Goal: Information Seeking & Learning: Learn about a topic

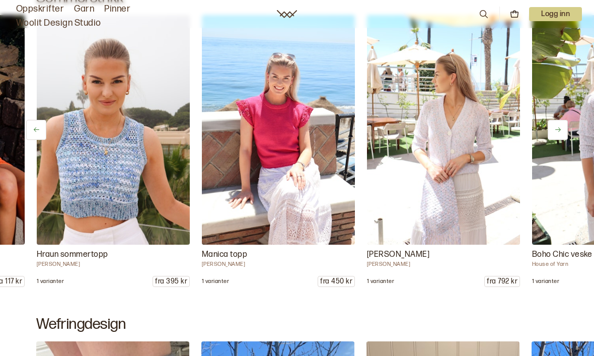
scroll to position [0, 2145]
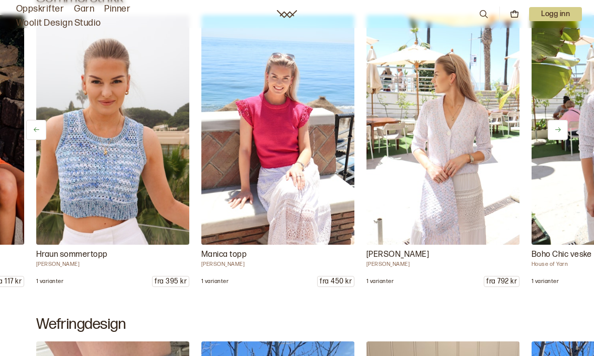
click at [40, 175] on img at bounding box center [112, 129] width 153 height 229
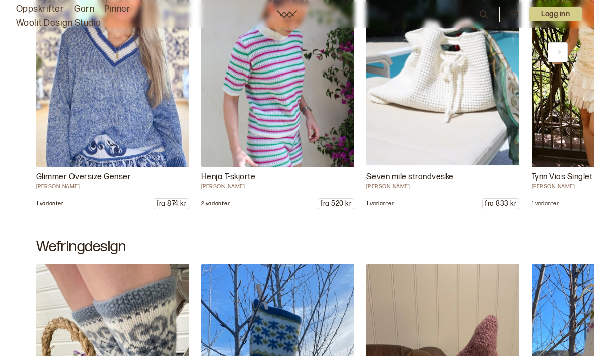
scroll to position [566, 0]
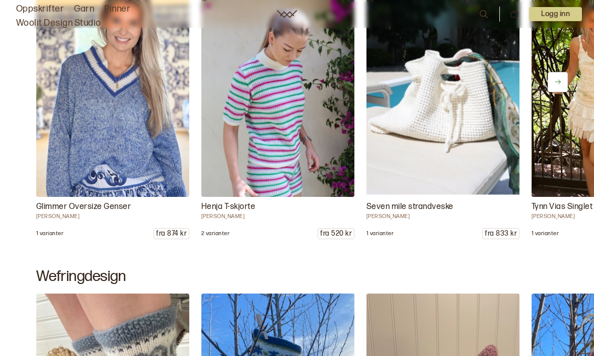
click at [52, 11] on link "Oppskrifter" at bounding box center [40, 9] width 48 height 14
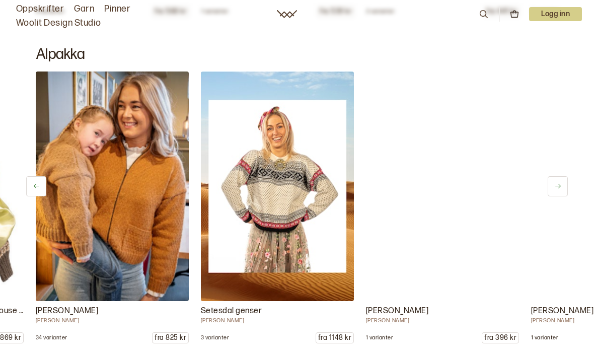
scroll to position [0, 495]
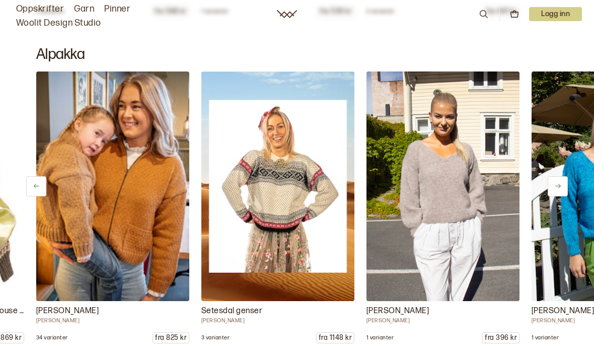
click at [287, 228] on img at bounding box center [277, 185] width 153 height 229
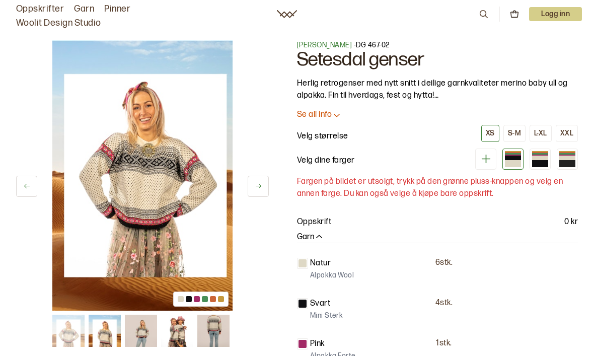
click at [538, 162] on div at bounding box center [540, 163] width 16 height 7
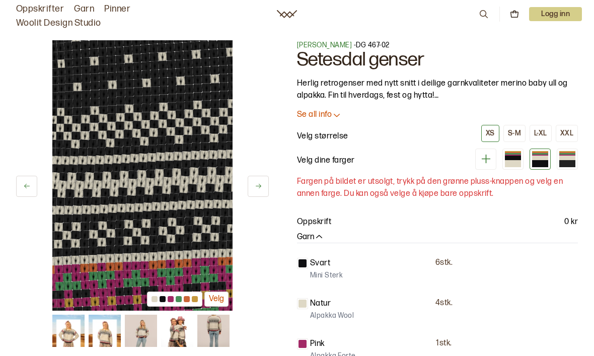
click at [563, 160] on div at bounding box center [567, 163] width 16 height 7
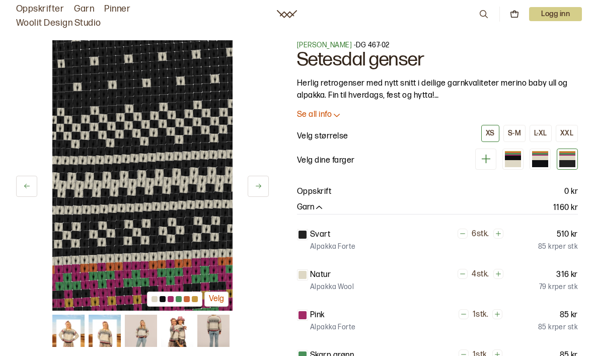
click at [177, 335] on img at bounding box center [177, 330] width 32 height 32
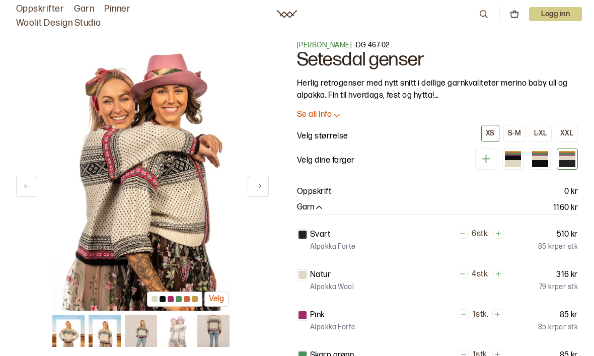
click at [111, 338] on img at bounding box center [105, 330] width 32 height 32
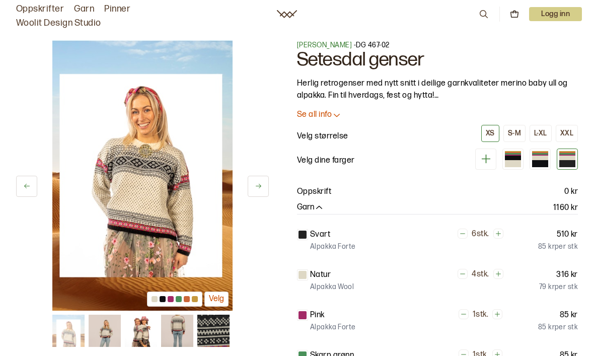
click at [135, 336] on img at bounding box center [141, 330] width 32 height 32
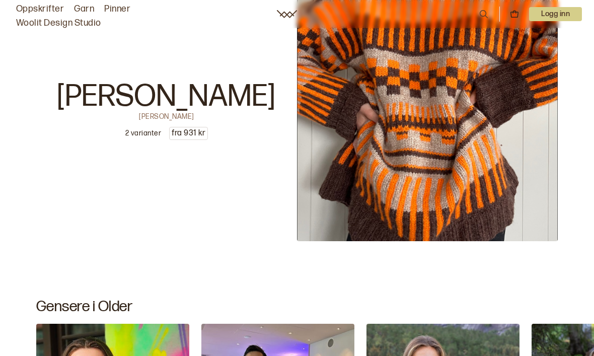
scroll to position [2551, 0]
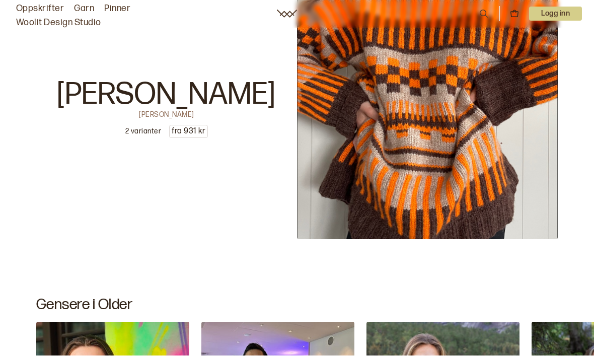
click at [438, 184] on img at bounding box center [427, 109] width 261 height 261
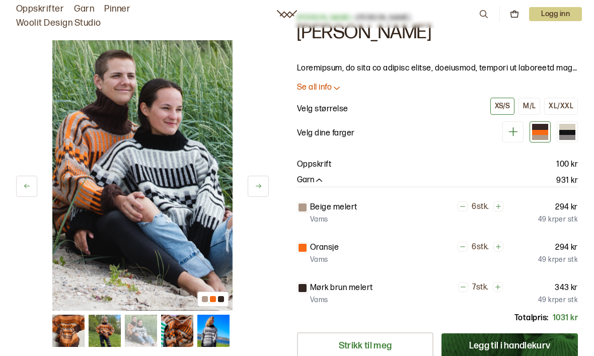
scroll to position [29, 0]
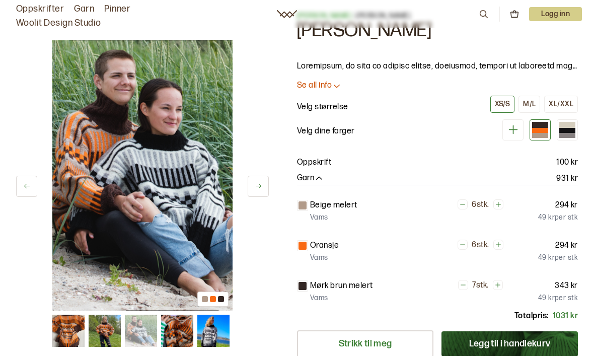
click at [221, 302] on div at bounding box center [212, 298] width 31 height 15
click at [109, 331] on img at bounding box center [105, 330] width 32 height 32
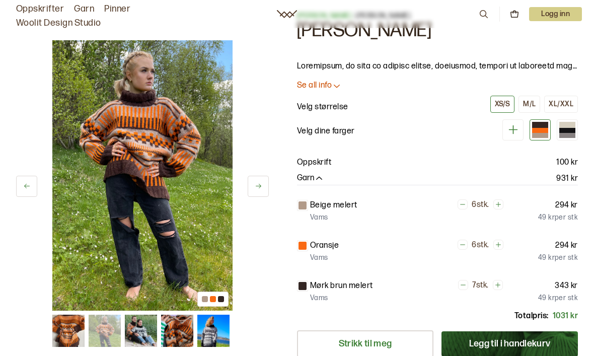
click at [134, 328] on img at bounding box center [141, 330] width 32 height 32
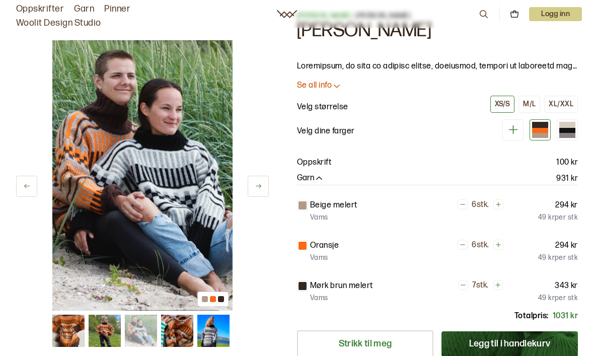
click at [162, 335] on img at bounding box center [177, 330] width 32 height 32
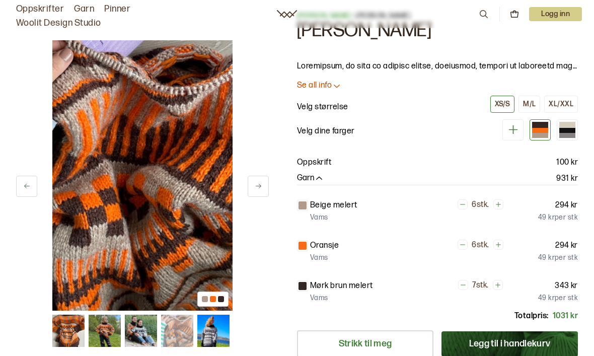
click at [180, 327] on img at bounding box center [177, 330] width 32 height 32
click at [220, 330] on img at bounding box center [213, 330] width 32 height 32
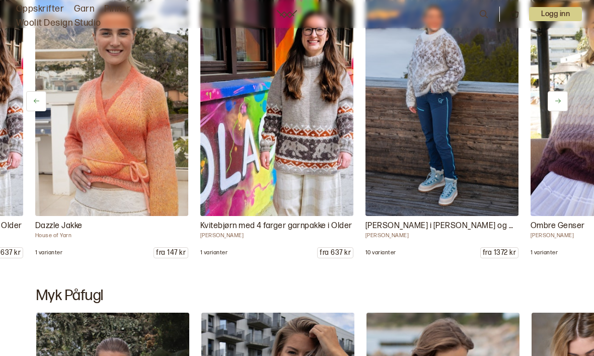
scroll to position [0, 990]
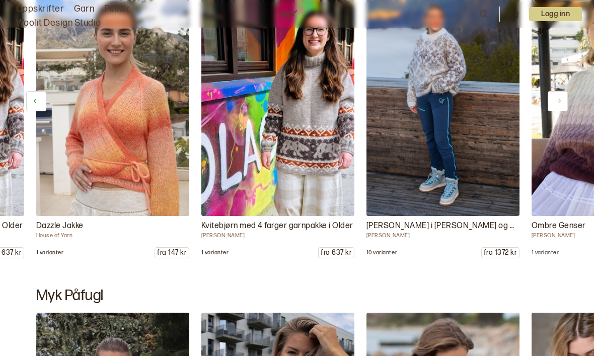
click at [447, 133] on img at bounding box center [442, 100] width 153 height 229
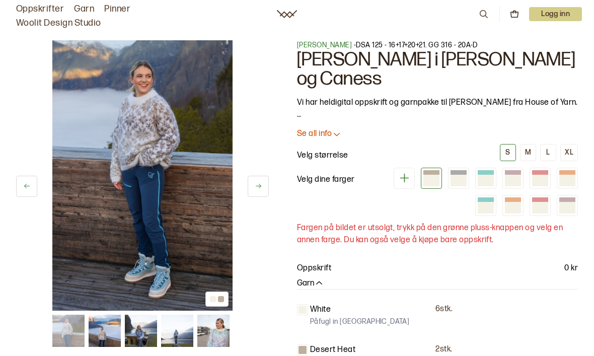
click at [457, 178] on div at bounding box center [458, 180] width 16 height 11
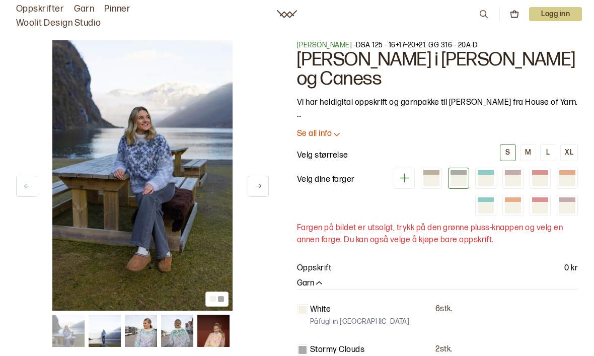
click at [483, 180] on div at bounding box center [485, 180] width 16 height 11
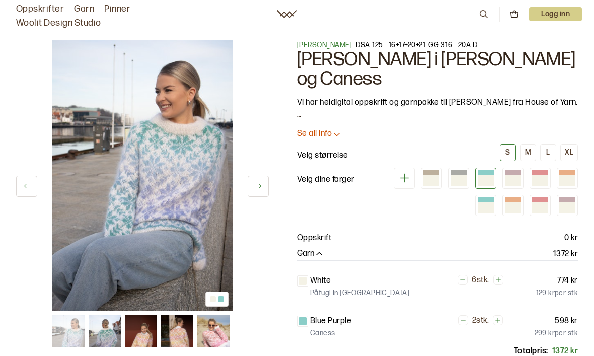
click at [510, 179] on div at bounding box center [513, 180] width 16 height 11
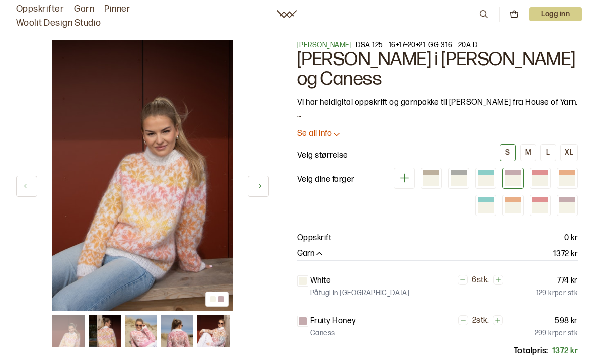
click at [537, 181] on div at bounding box center [540, 180] width 16 height 11
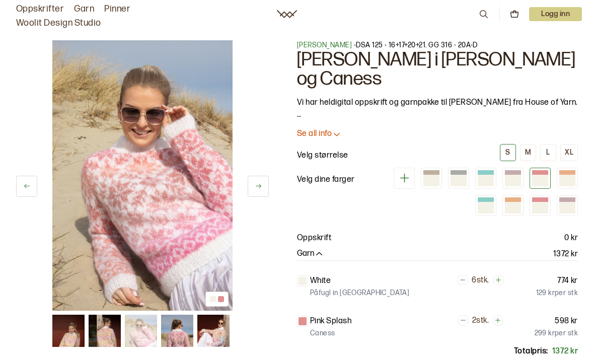
click at [567, 178] on div at bounding box center [567, 180] width 16 height 11
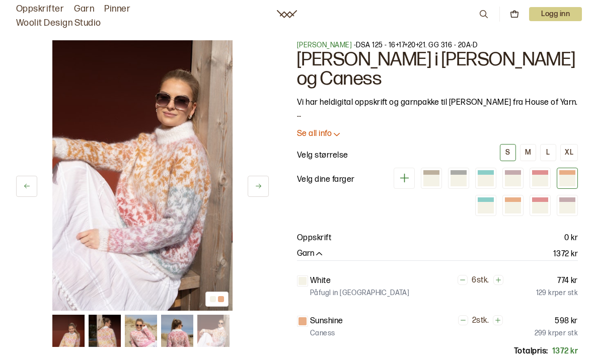
click at [484, 207] on div at bounding box center [485, 207] width 16 height 11
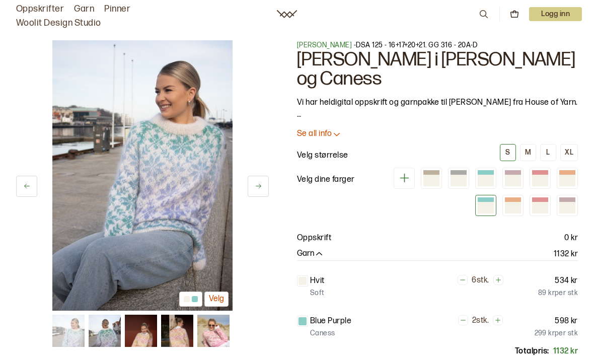
click at [514, 208] on div at bounding box center [513, 207] width 16 height 11
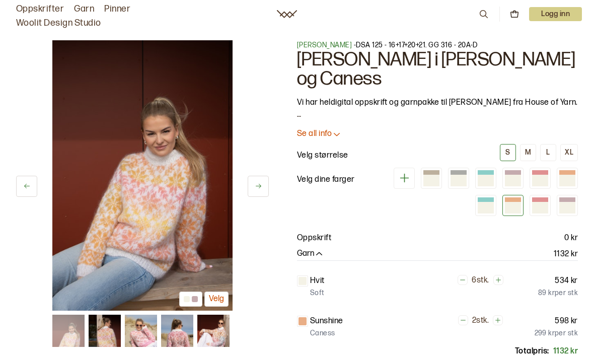
click at [488, 206] on div at bounding box center [485, 207] width 16 height 11
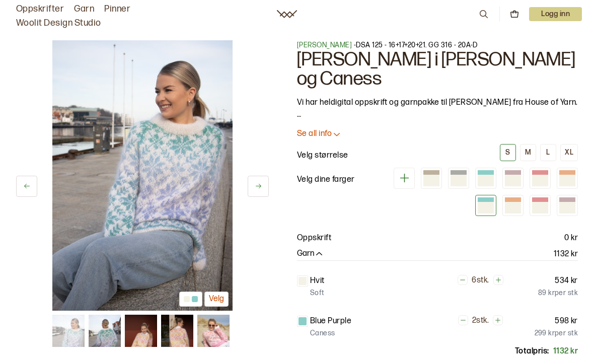
click at [258, 187] on icon at bounding box center [259, 186] width 8 height 8
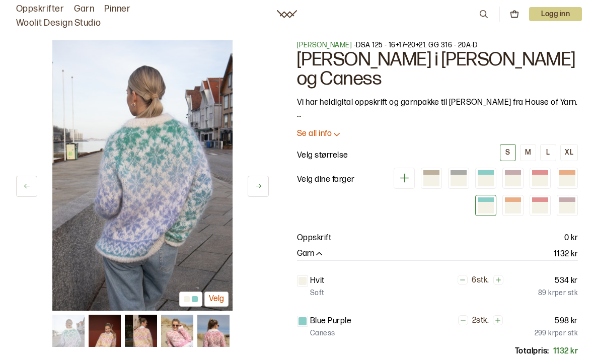
click at [509, 207] on div at bounding box center [513, 207] width 16 height 11
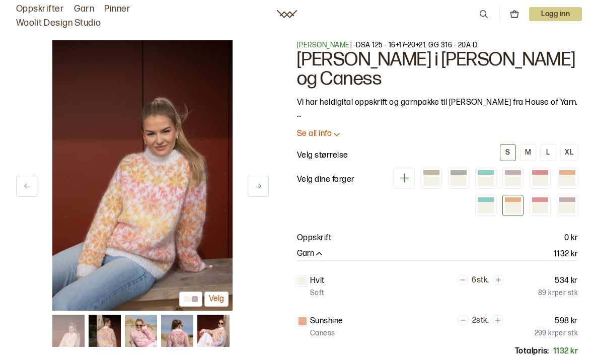
click at [537, 202] on div at bounding box center [540, 207] width 16 height 11
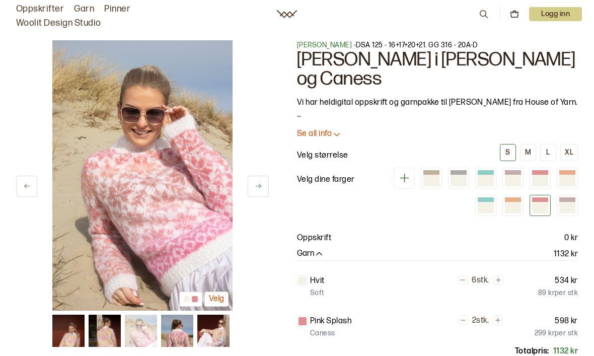
click at [567, 202] on div at bounding box center [567, 207] width 16 height 11
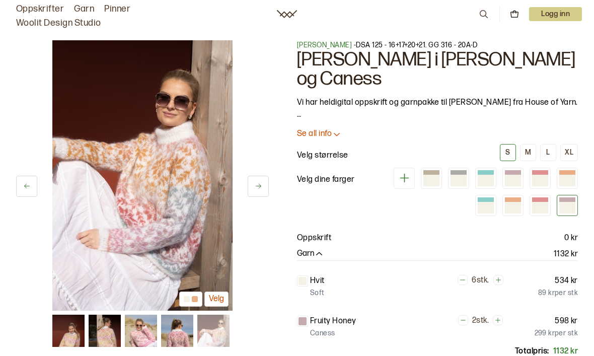
click at [483, 203] on div at bounding box center [485, 207] width 16 height 11
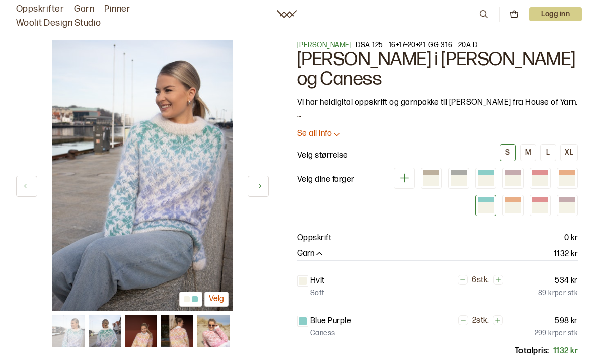
click at [485, 176] on div at bounding box center [485, 180] width 16 height 11
click at [118, 243] on img at bounding box center [142, 175] width 180 height 270
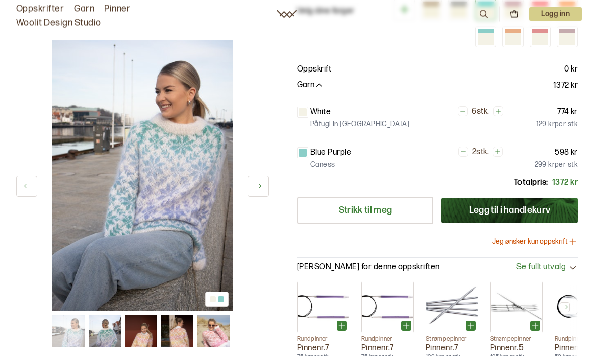
scroll to position [171, 0]
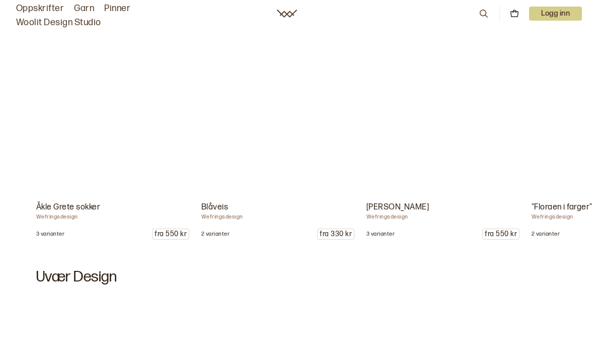
scroll to position [892, 0]
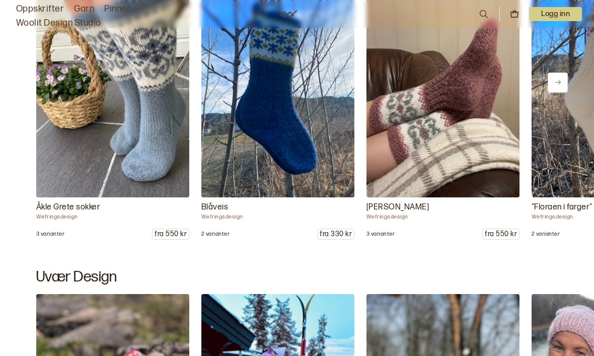
scroll to position [171, 0]
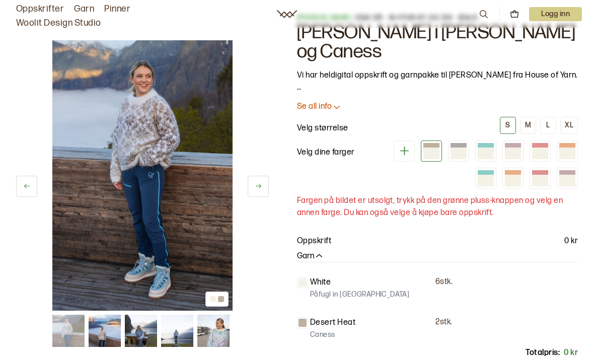
scroll to position [29, 0]
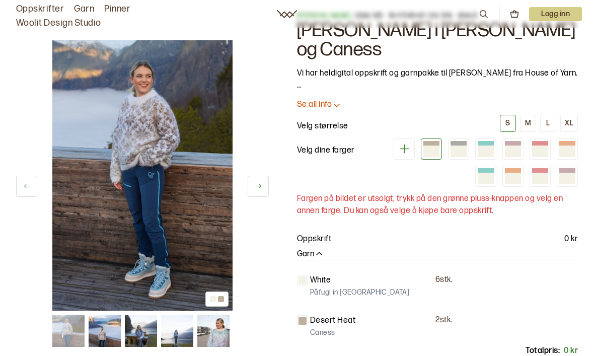
click at [168, 159] on img at bounding box center [142, 175] width 180 height 270
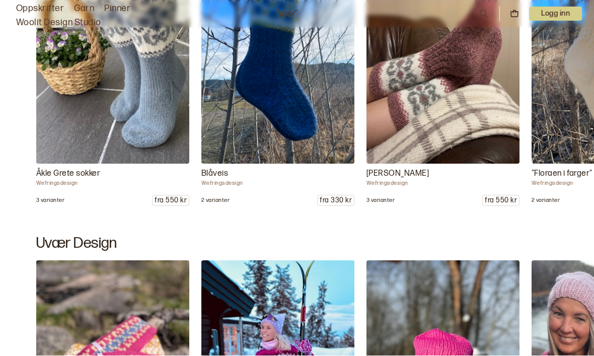
scroll to position [926, 0]
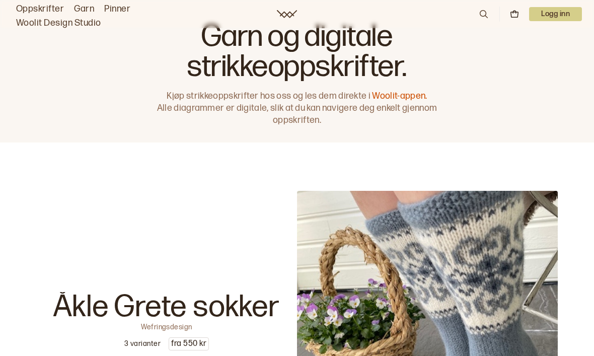
scroll to position [566, 0]
